Goal: Transaction & Acquisition: Purchase product/service

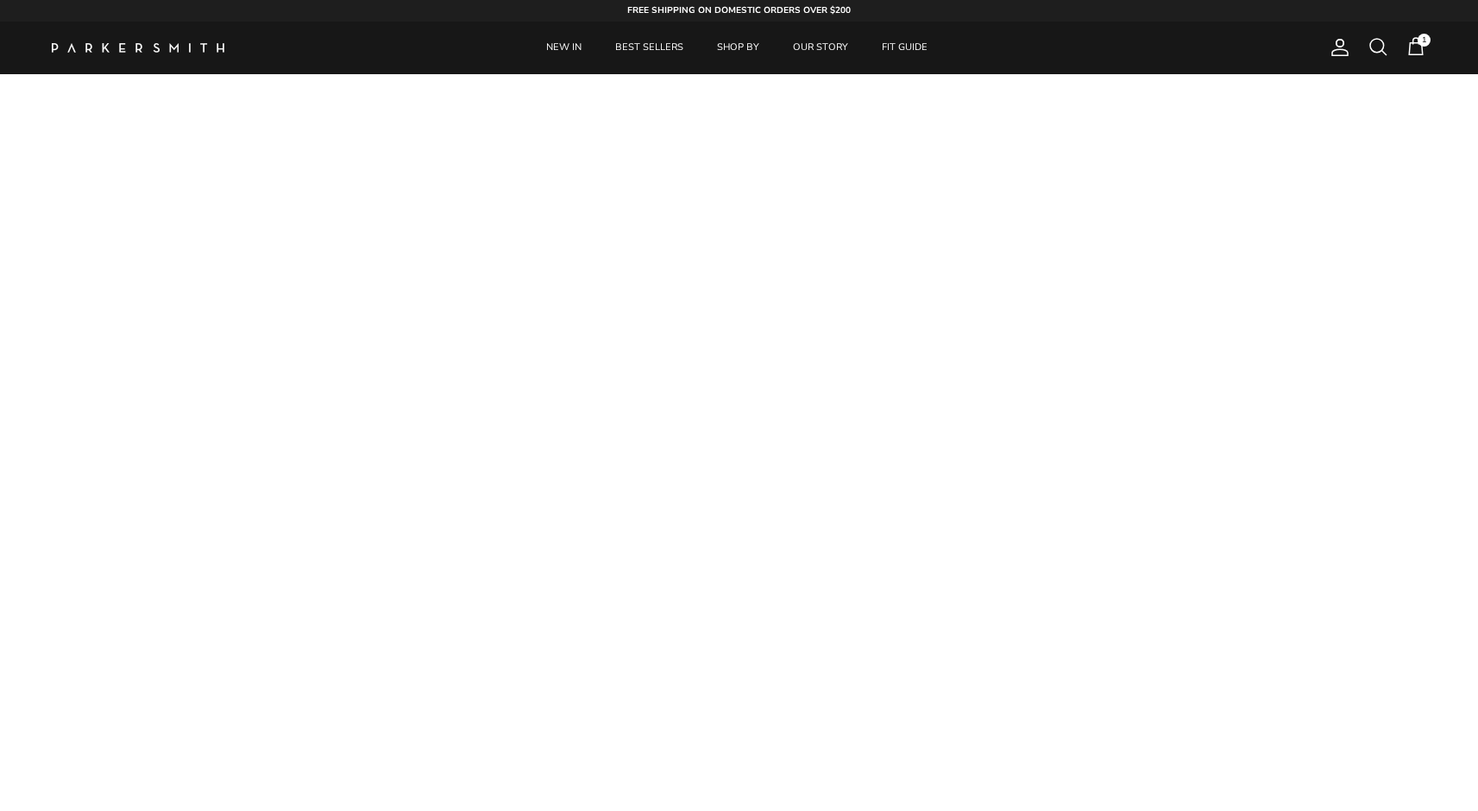
click at [1388, 44] on span at bounding box center [1378, 46] width 21 height 21
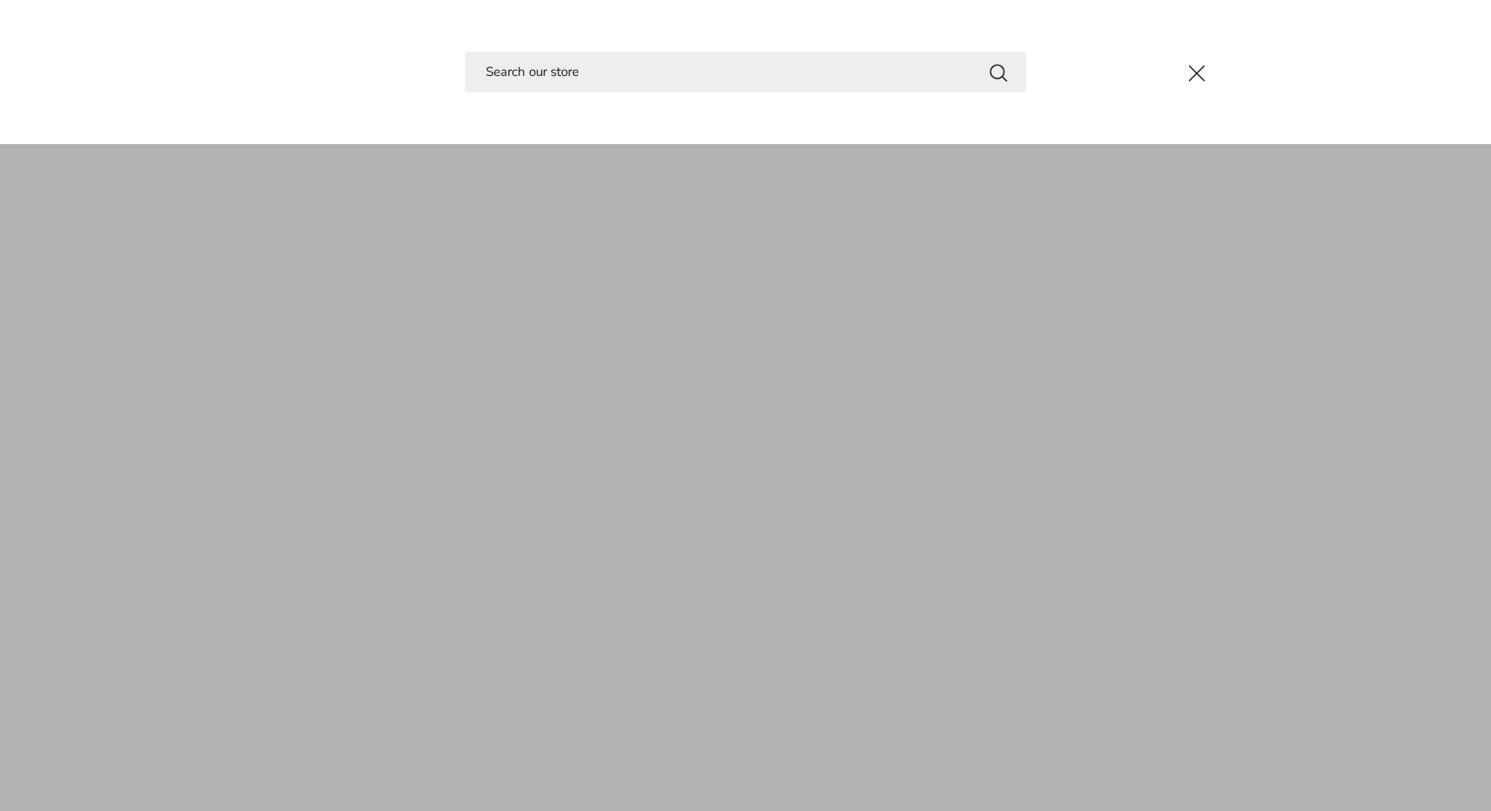
click at [735, 66] on input "Search" at bounding box center [745, 72] width 561 height 41
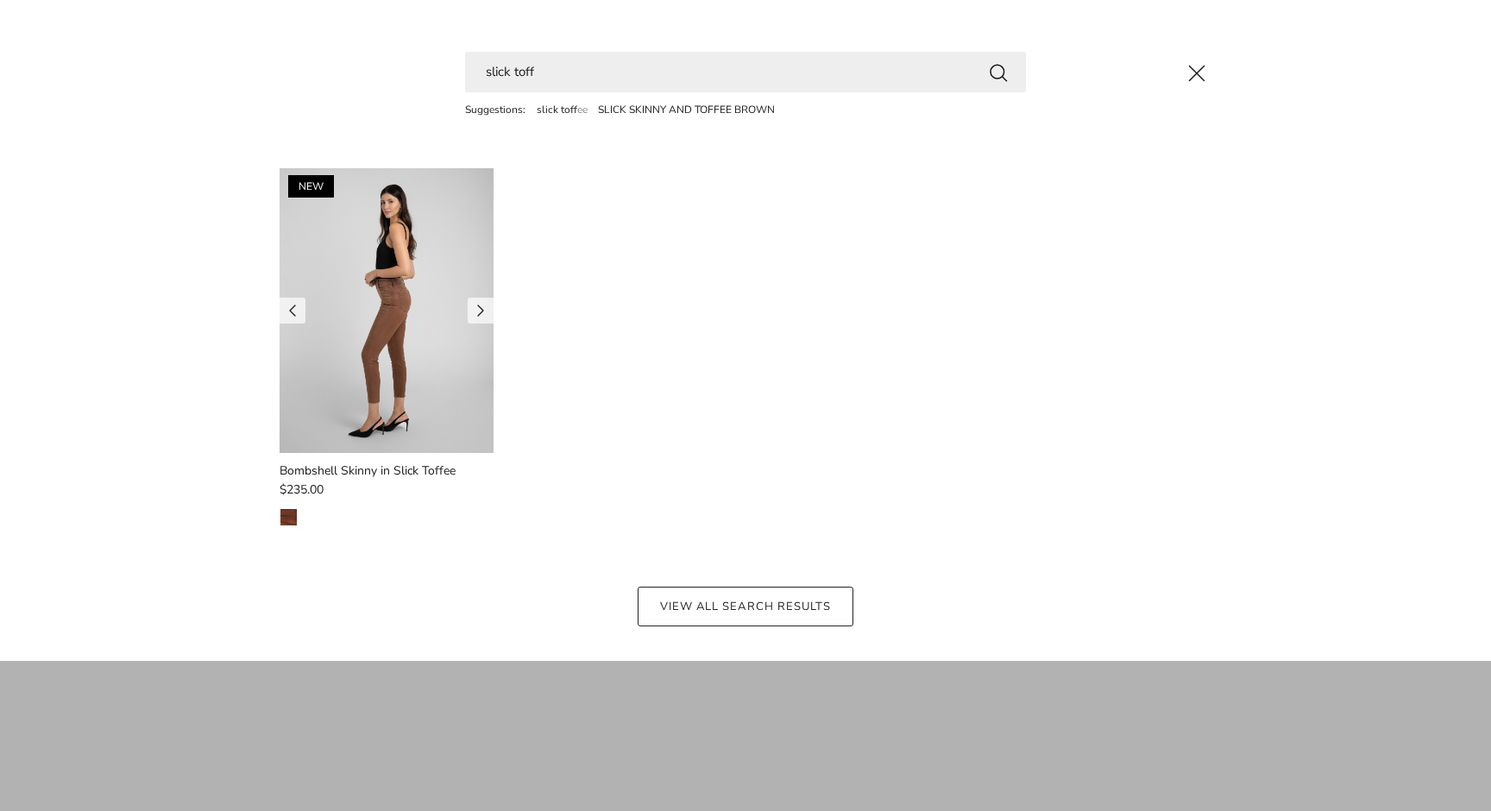
type input "slick toff"
click at [370, 305] on img at bounding box center [387, 310] width 214 height 285
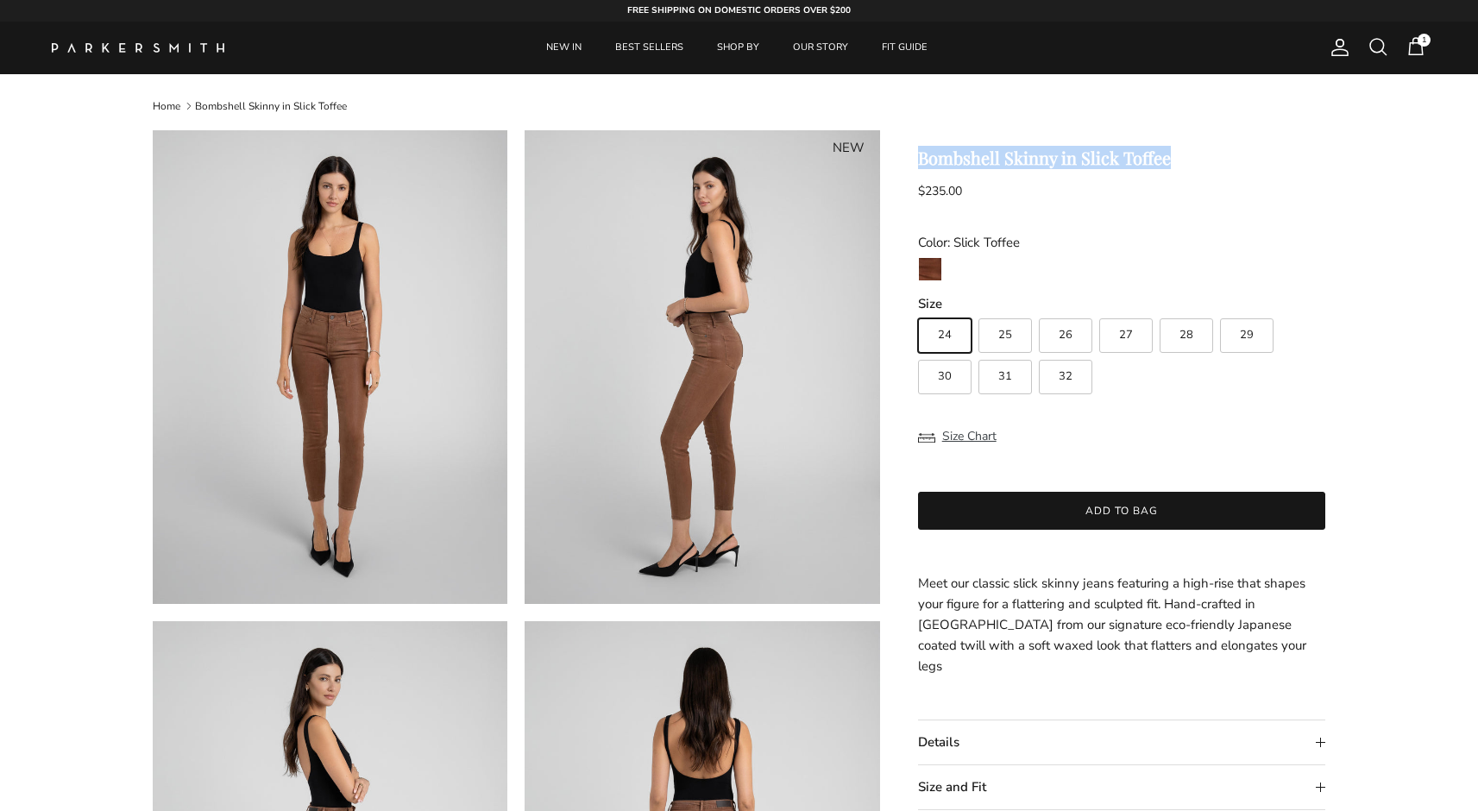
drag, startPoint x: 918, startPoint y: 154, endPoint x: 1190, endPoint y: 165, distance: 272.0
click at [1190, 165] on h1 "Bombshell Skinny in Slick Toffee" at bounding box center [1122, 158] width 408 height 21
copy h1 "Bombshell Skinny in Slick Toffee"
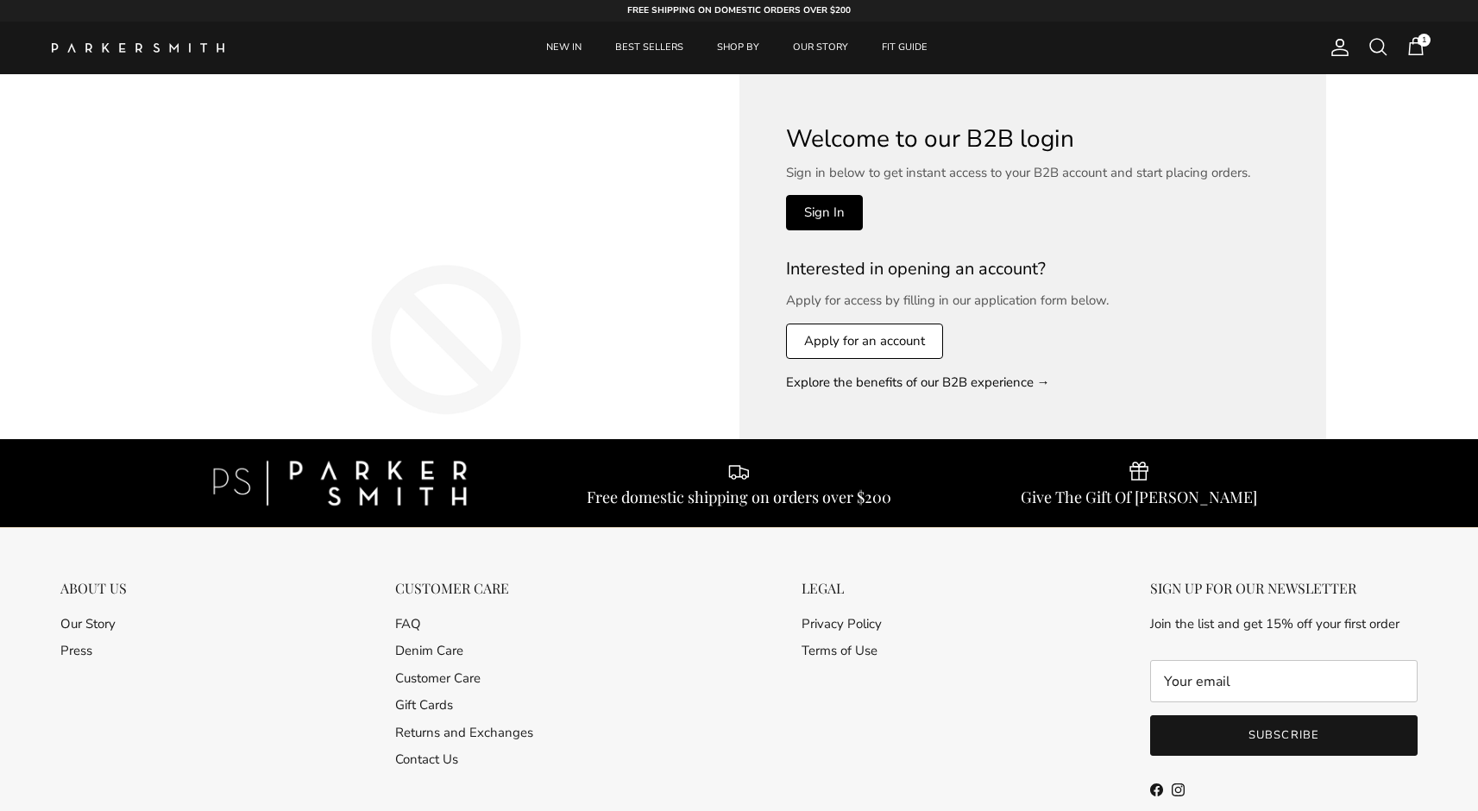
scroll to position [3, 0]
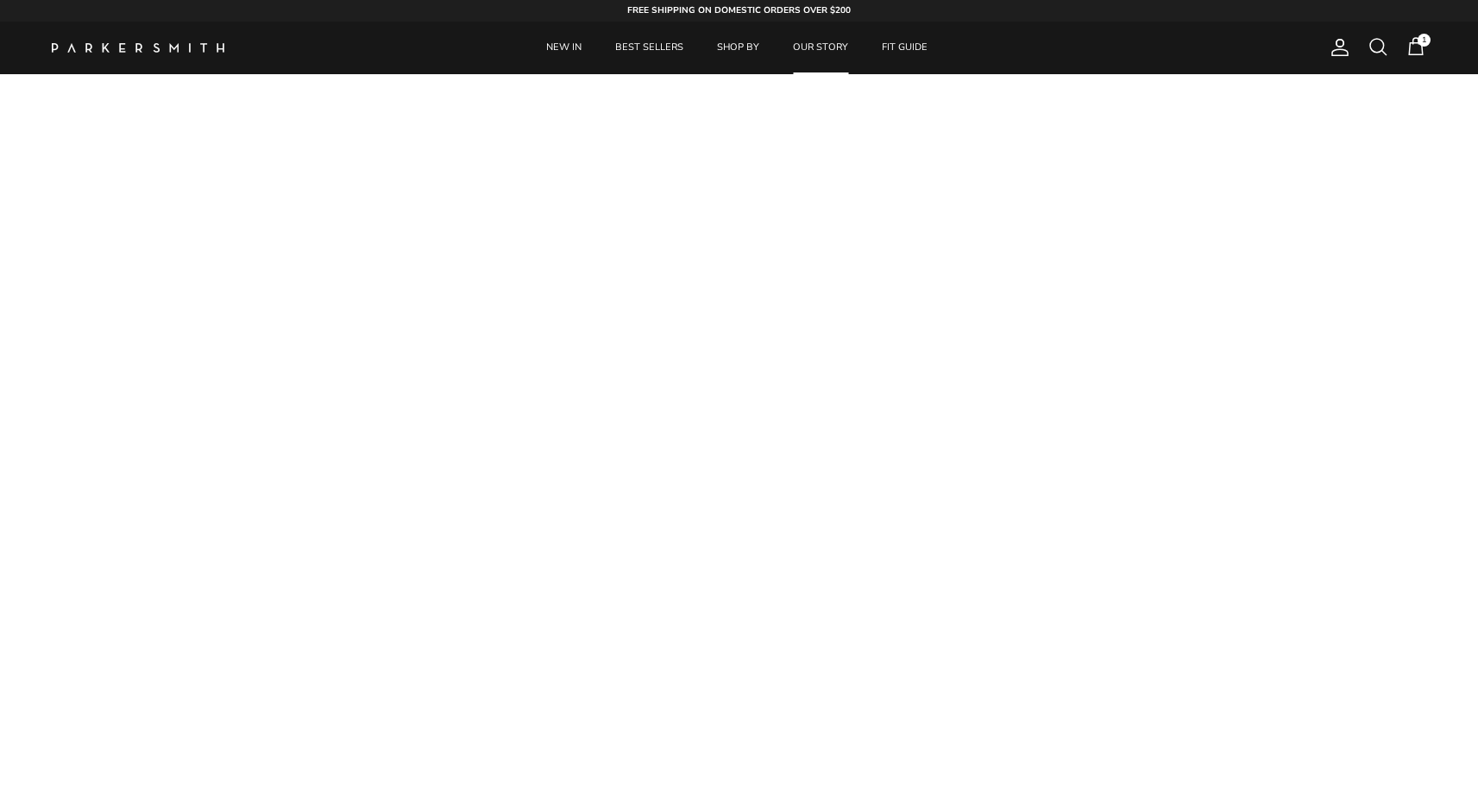
click at [819, 52] on link "OUR STORY" at bounding box center [820, 48] width 86 height 53
click at [1373, 52] on span at bounding box center [1378, 46] width 21 height 21
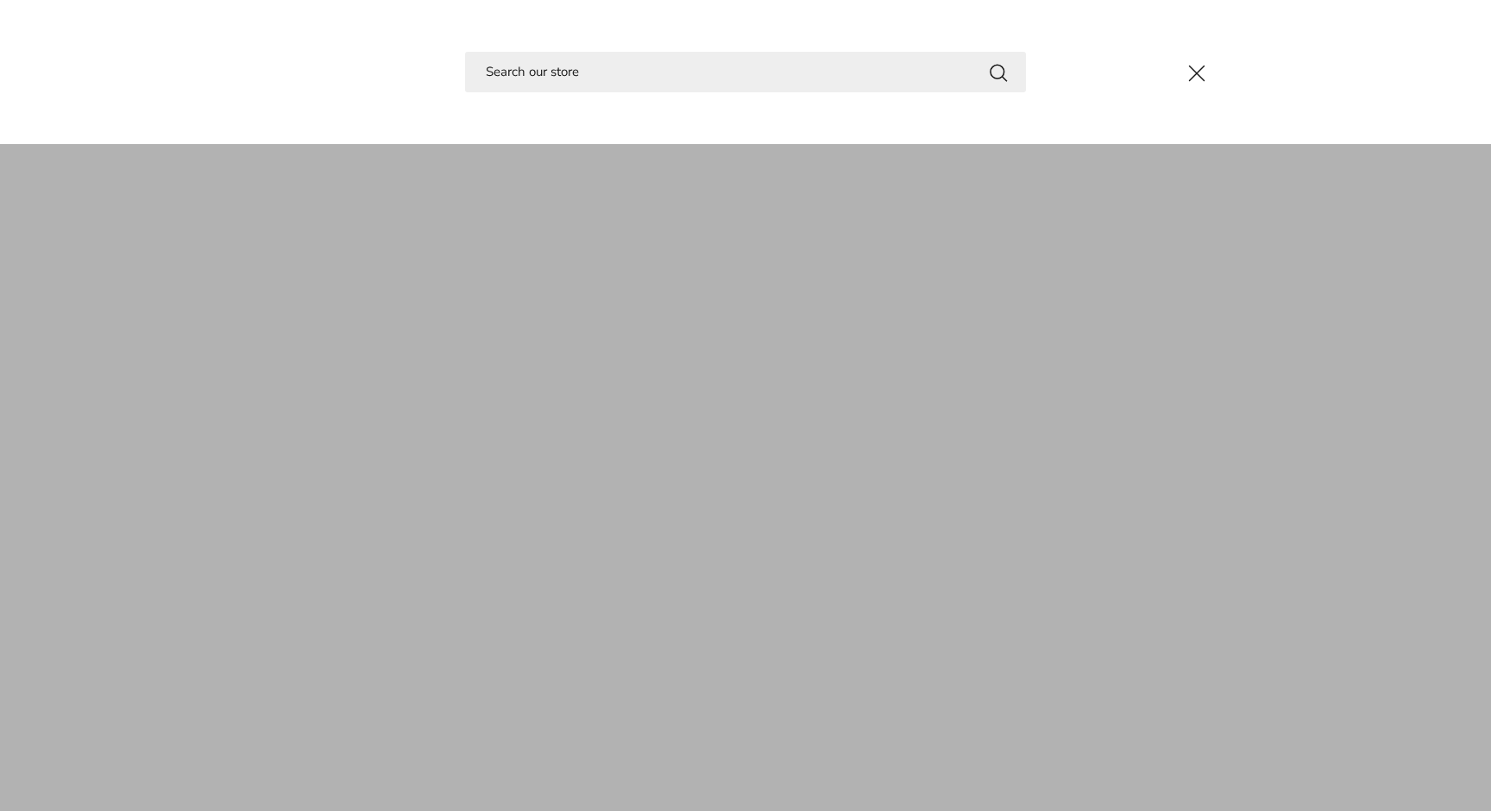
type input "h"
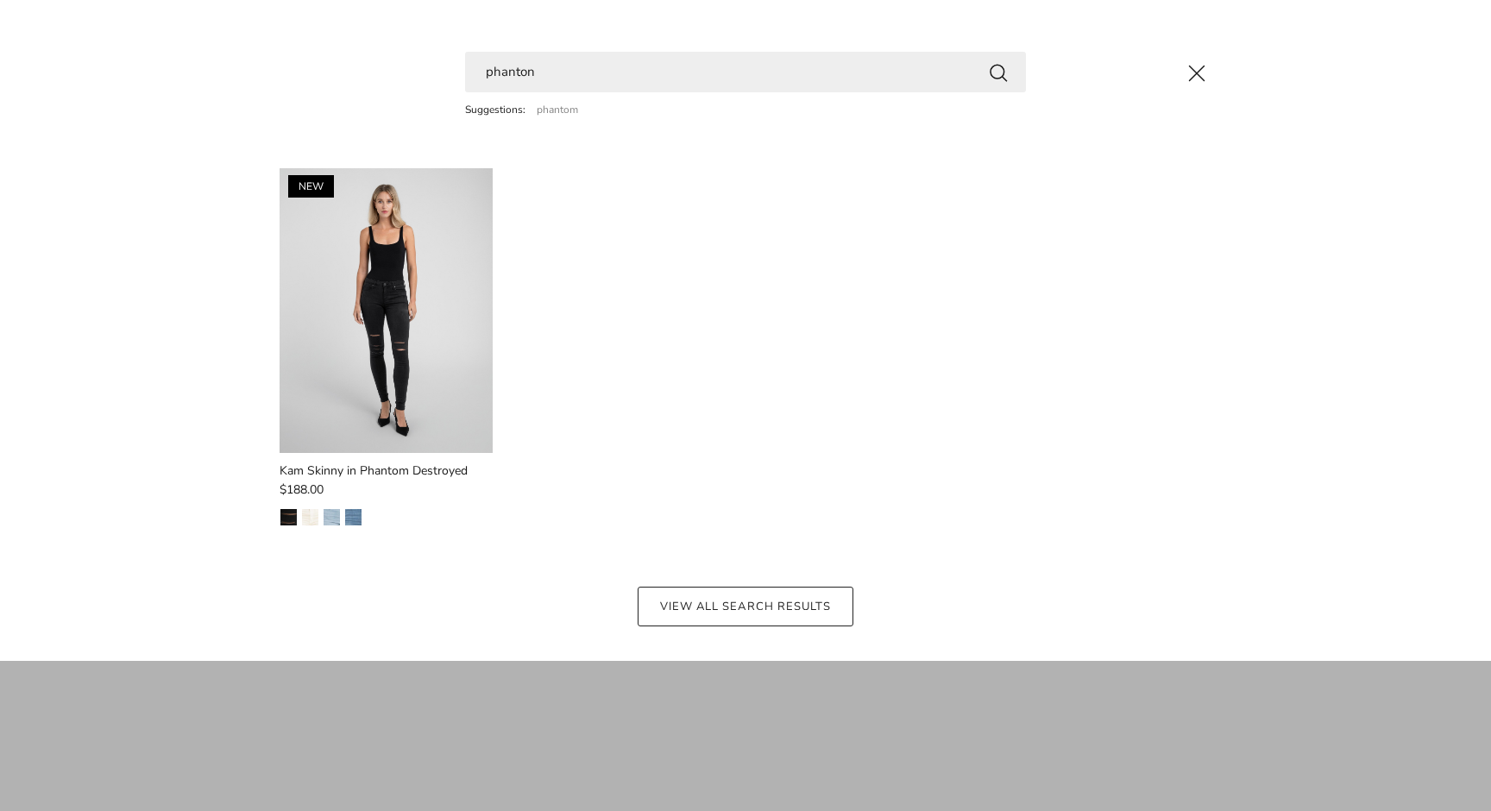
type input "phantom"
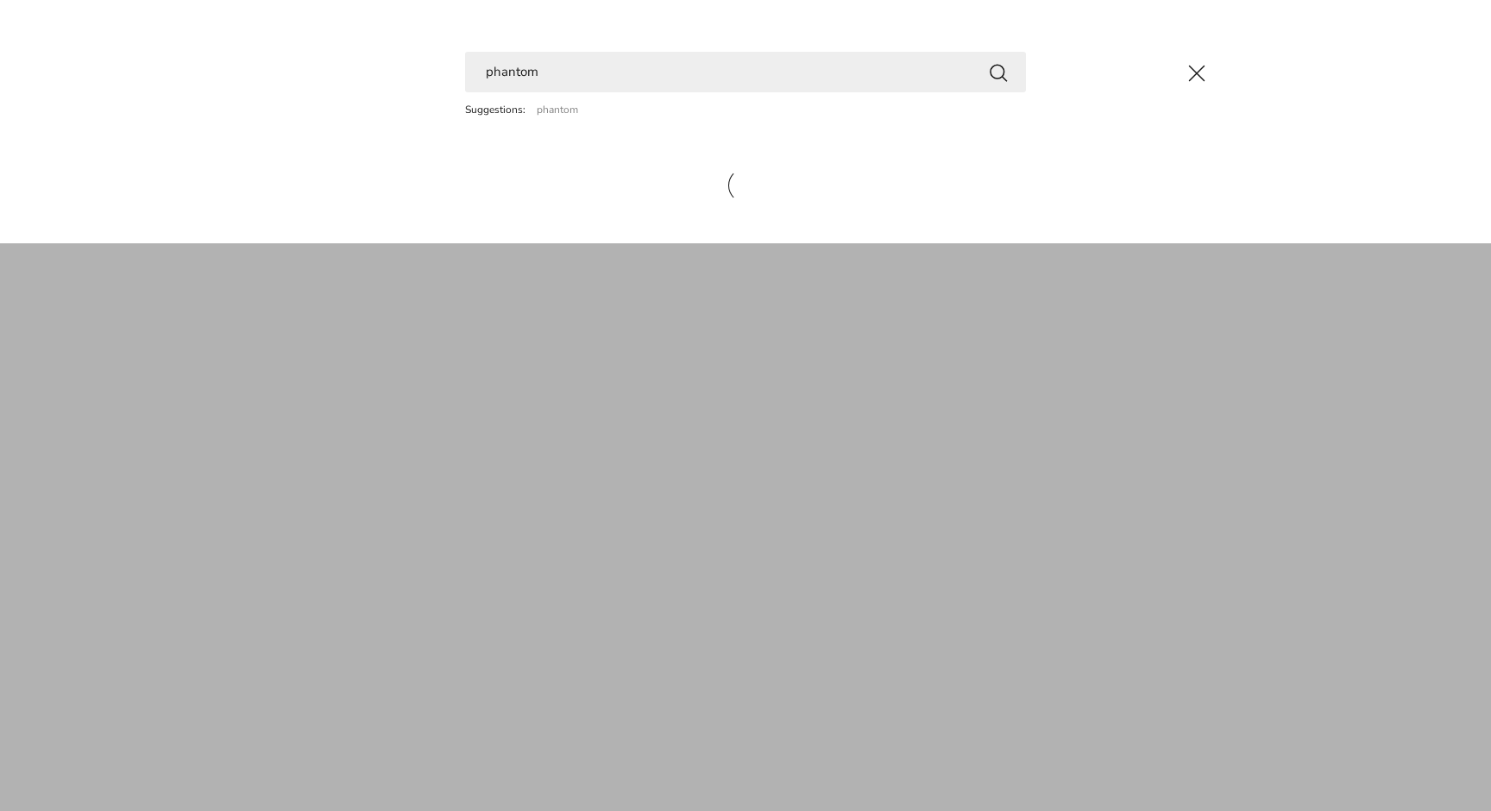
drag, startPoint x: 1377, startPoint y: 46, endPoint x: 383, endPoint y: 303, distance: 1026.7
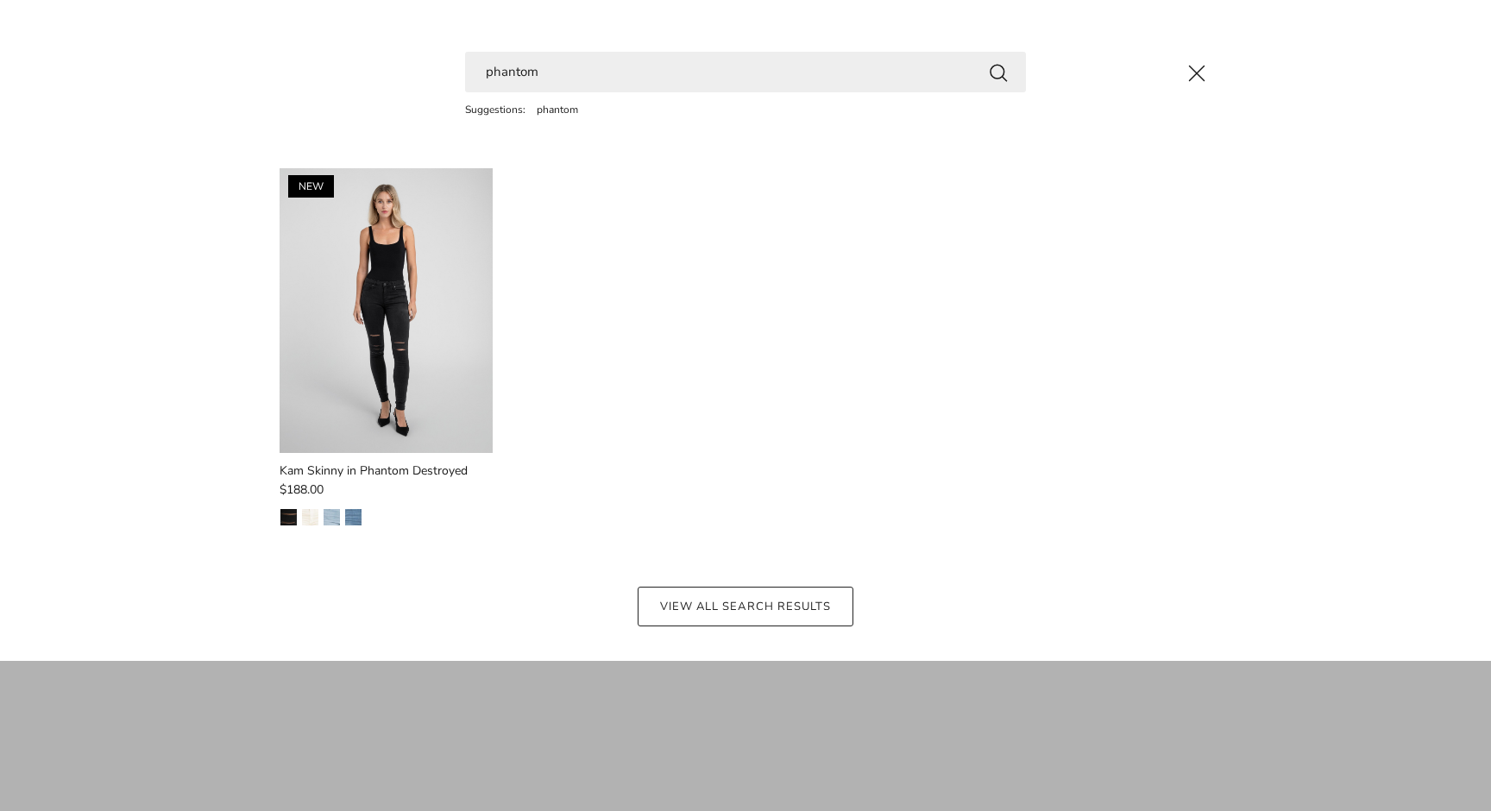
click at [383, 303] on img at bounding box center [387, 310] width 214 height 285
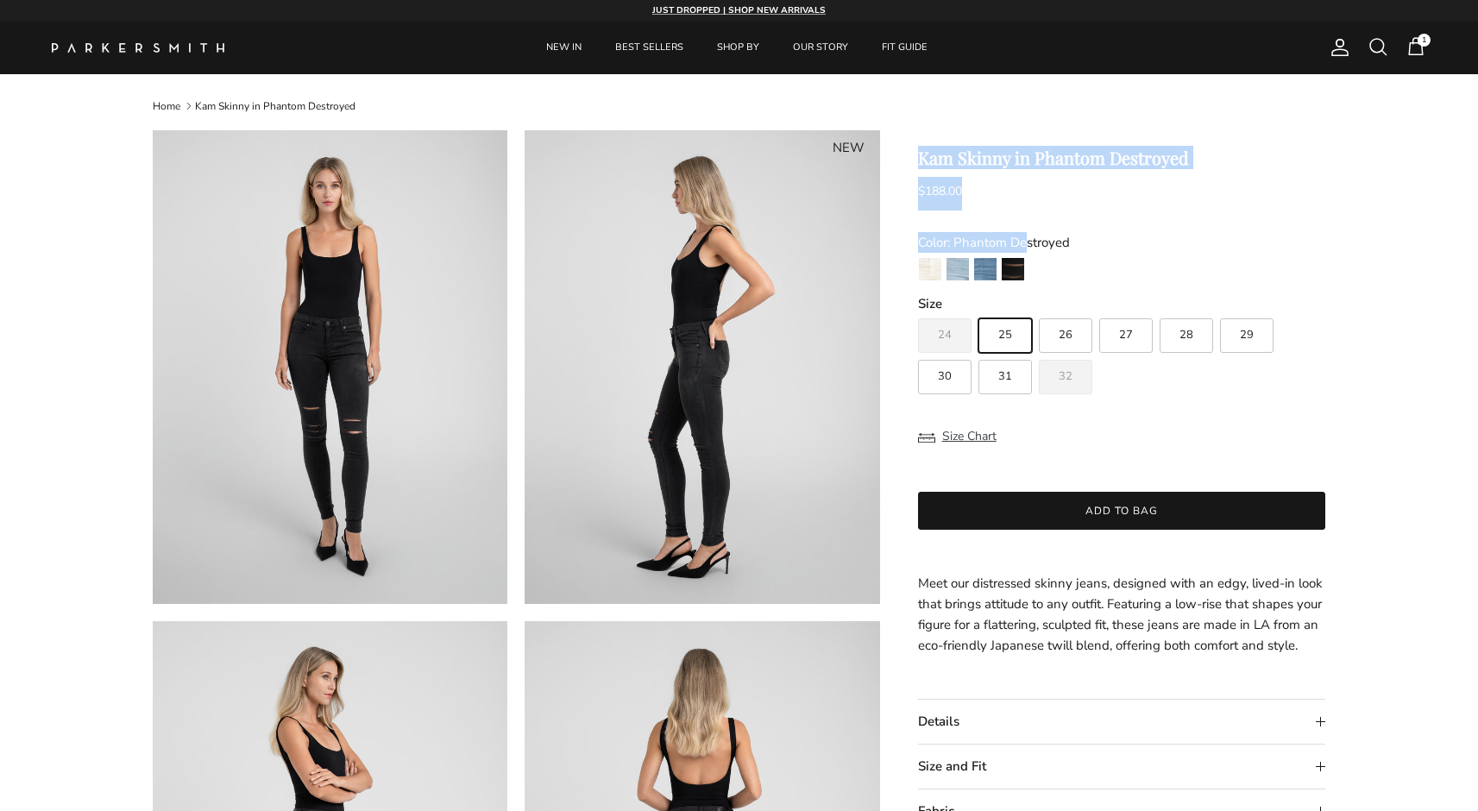
drag, startPoint x: 923, startPoint y: 160, endPoint x: 1211, endPoint y: 168, distance: 287.4
click at [1211, 168] on div "Kam Skinny in Phantom Destroyed $188.00 Unit price / Unavailable Color: Phantom…" at bounding box center [1122, 523] width 408 height 751
drag, startPoint x: 1200, startPoint y: 160, endPoint x: 916, endPoint y: 160, distance: 283.9
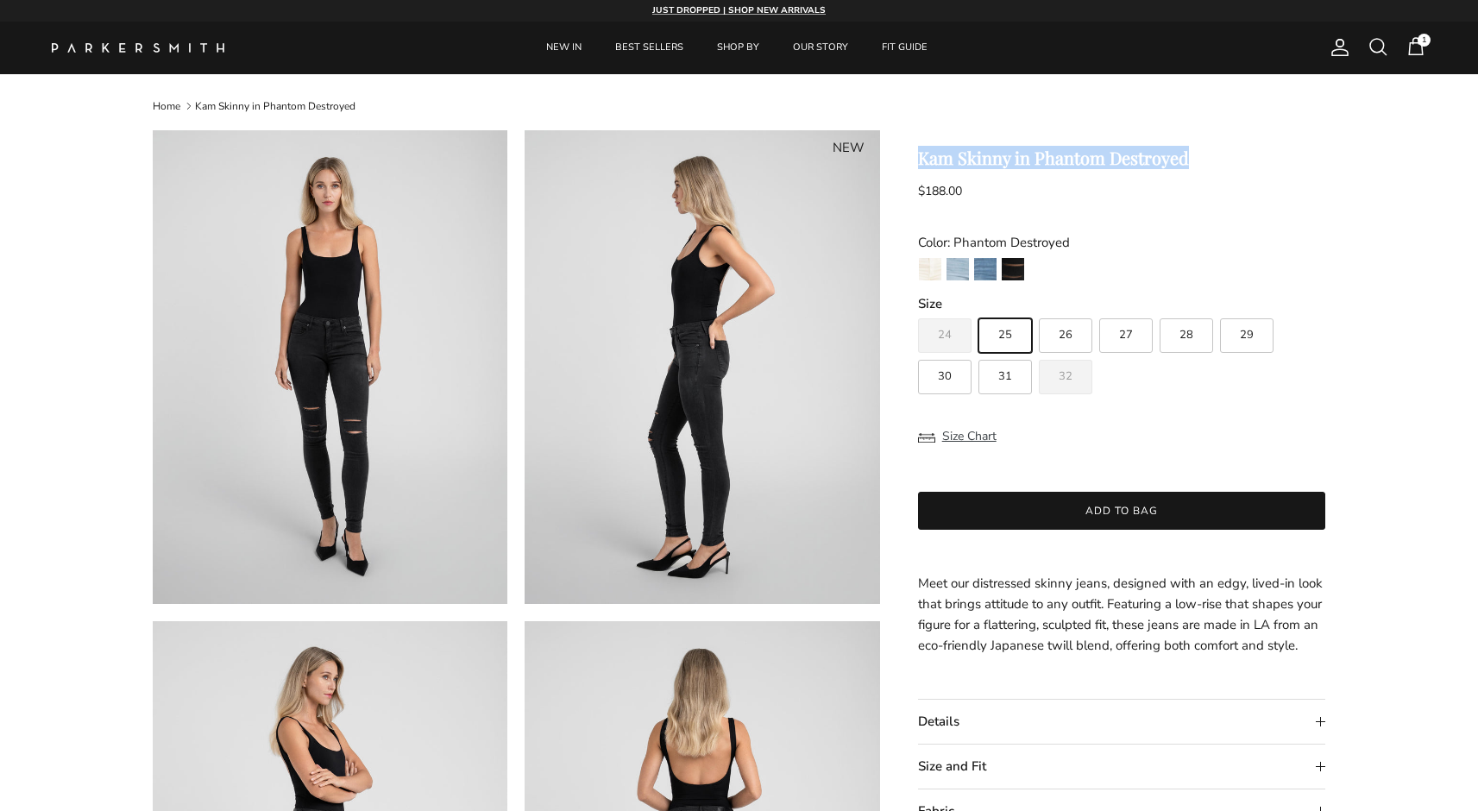
copy h1 "Kam Skinny in Phantom Destroyed"
click at [1098, 605] on span "Meet our distressed skinny jeans, designed with an edgy, lived-in look that bri…" at bounding box center [1120, 614] width 405 height 79
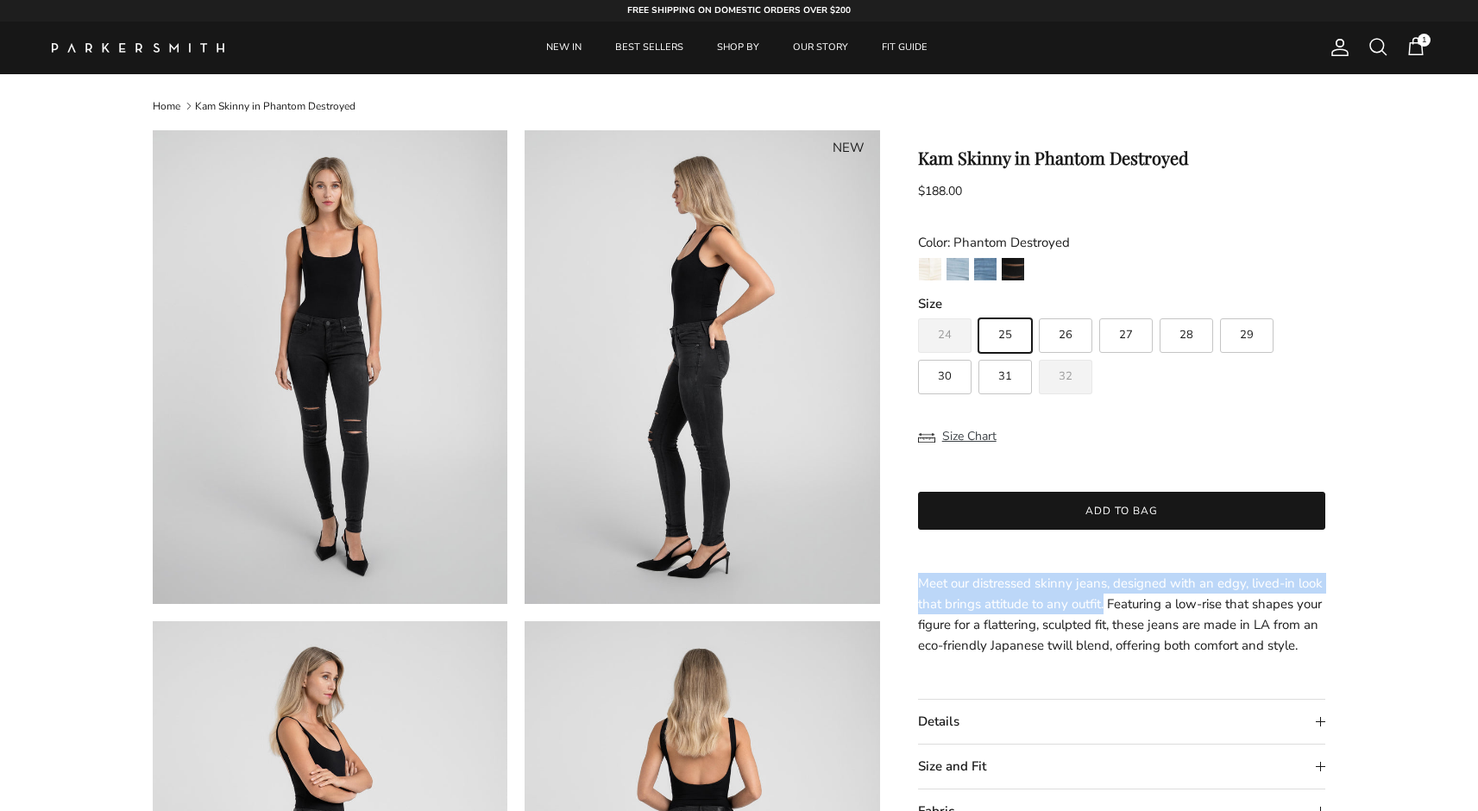
drag, startPoint x: 1104, startPoint y: 606, endPoint x: 903, endPoint y: 583, distance: 202.3
copy span "Meet our distressed skinny jeans, designed with an edgy, lived-in look that bri…"
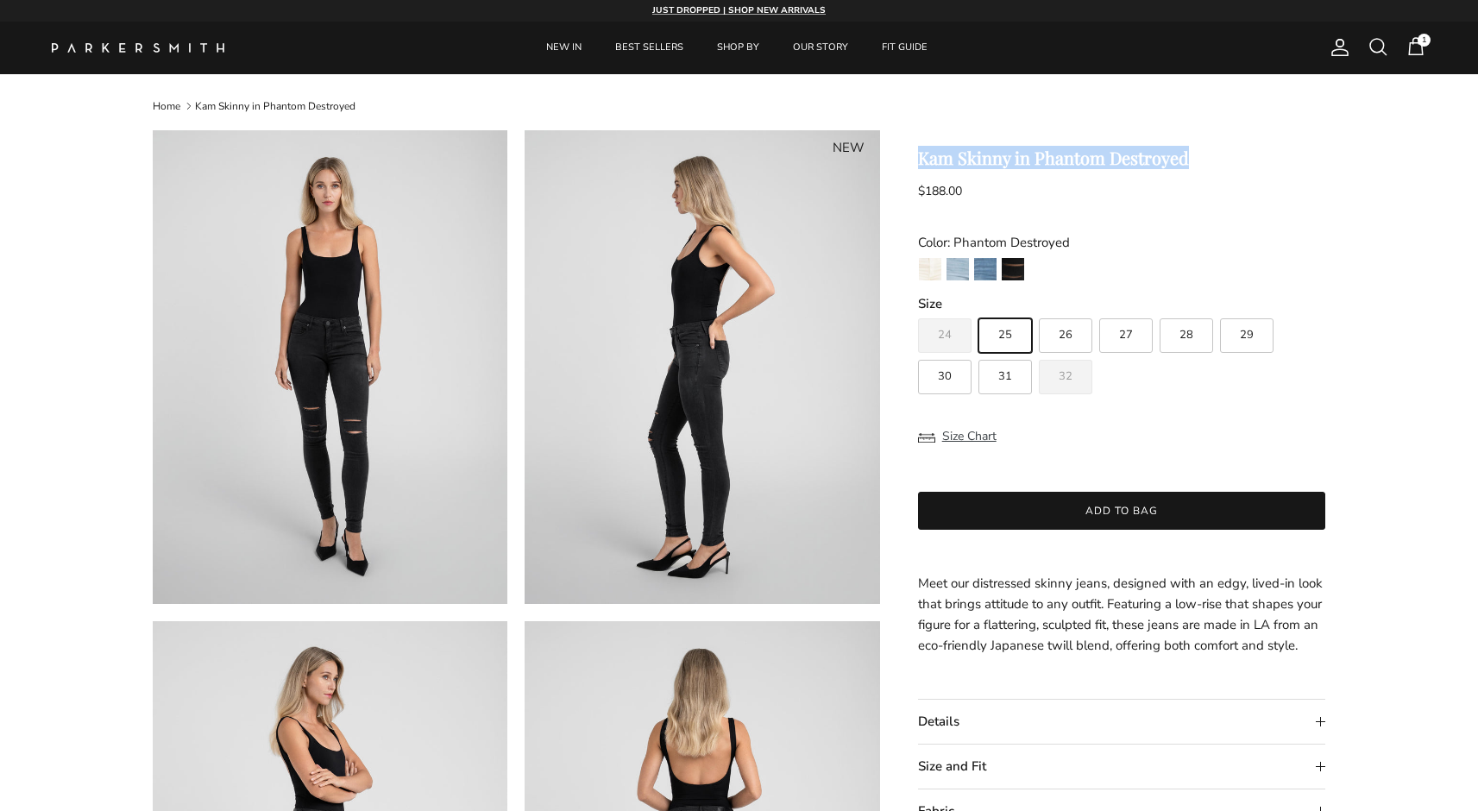
drag, startPoint x: 920, startPoint y: 160, endPoint x: 1209, endPoint y: 166, distance: 289.1
click at [1209, 166] on h1 "Kam Skinny in Phantom Destroyed" at bounding box center [1122, 158] width 408 height 21
copy h1 "Kam Skinny in Phantom Destroyed"
